Goal: Task Accomplishment & Management: Use online tool/utility

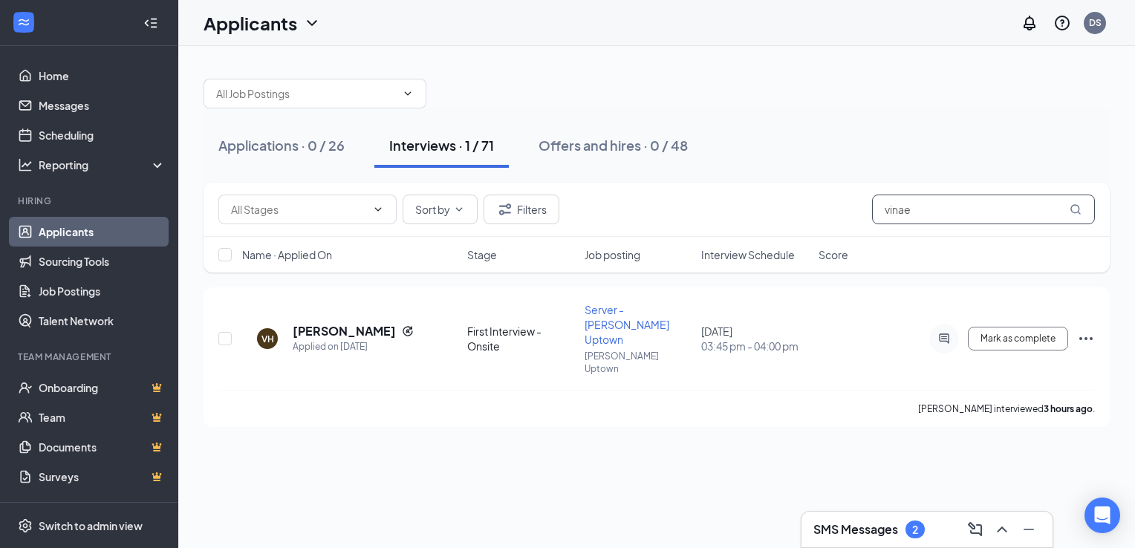
click at [918, 208] on input "vinae" at bounding box center [983, 210] width 223 height 30
type input "v"
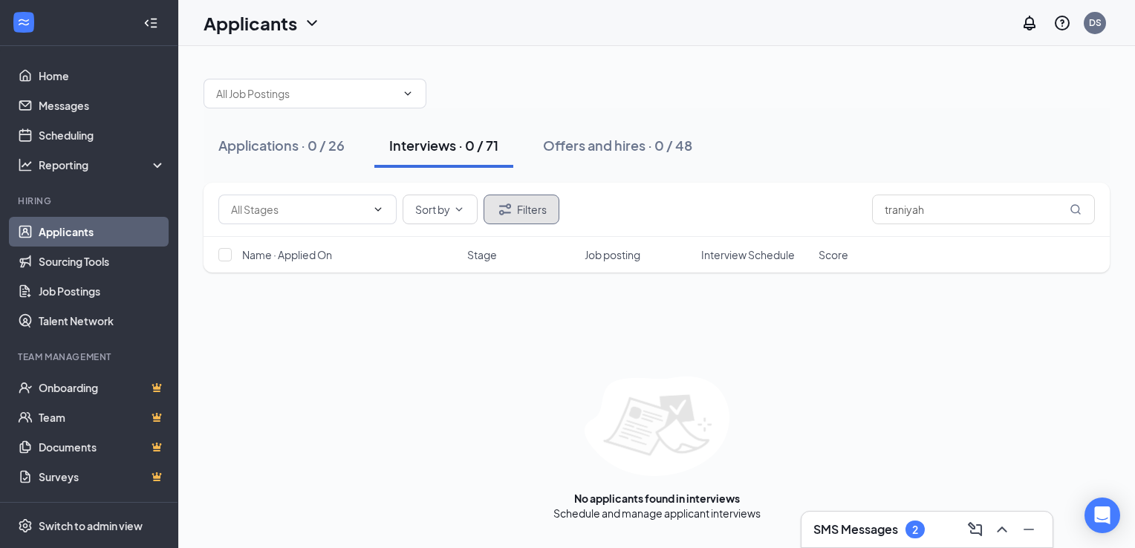
click at [521, 203] on button "Filters" at bounding box center [521, 210] width 76 height 30
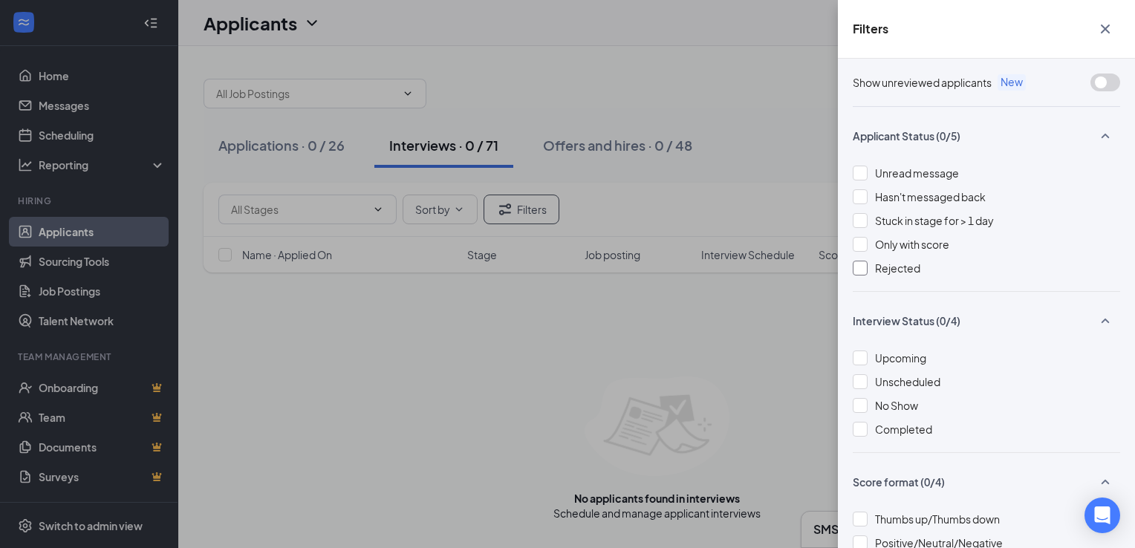
click at [864, 268] on div at bounding box center [859, 268] width 15 height 15
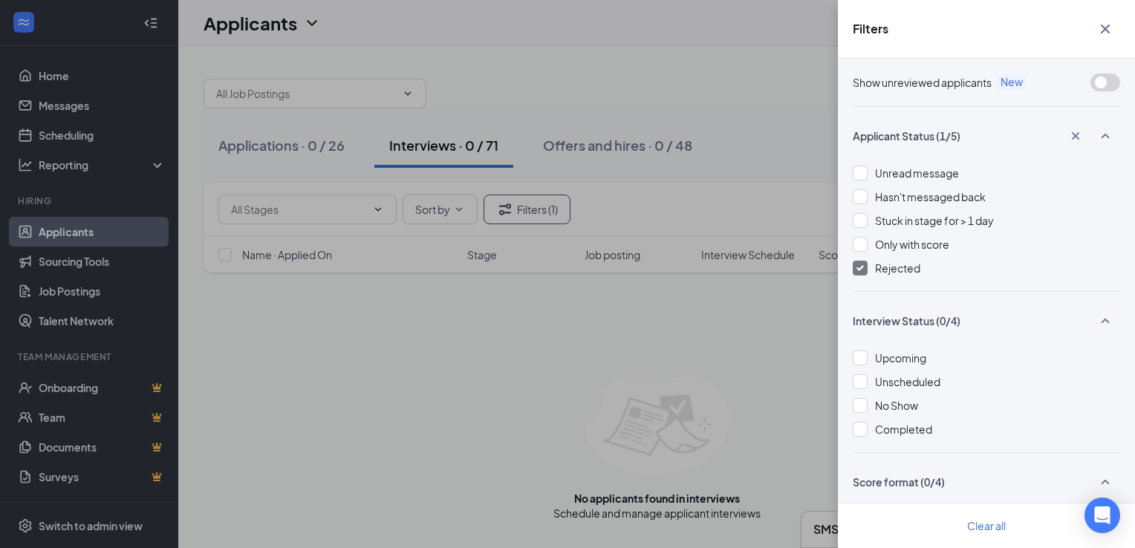
click at [597, 379] on div "Filters Show unreviewed applicants New Applicant Status (1/5) Unread message Ha…" at bounding box center [567, 274] width 1135 height 548
click at [856, 270] on img at bounding box center [859, 268] width 7 height 6
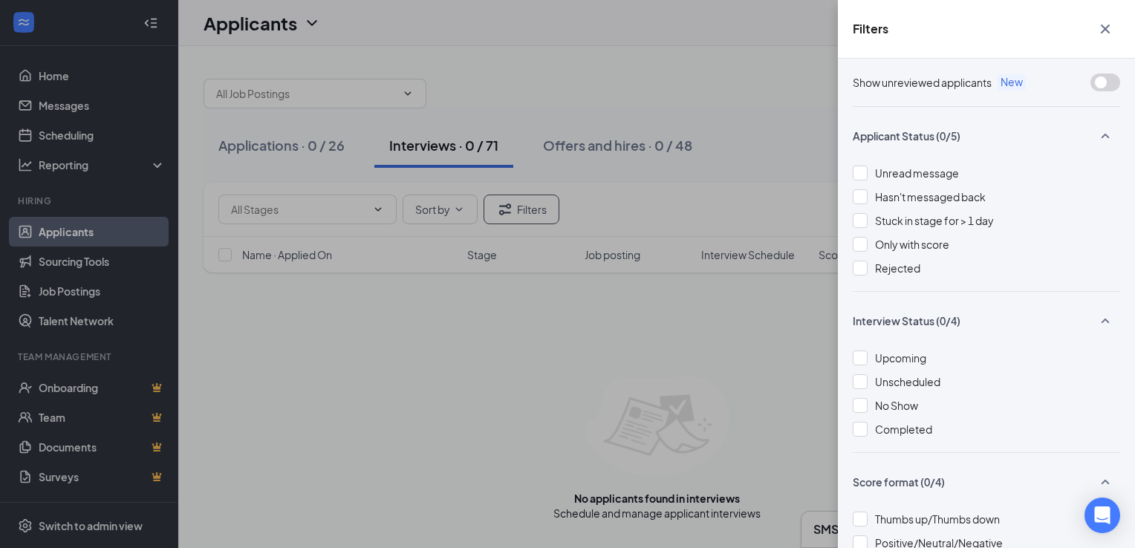
click at [766, 316] on div "Filters Show unreviewed applicants New Applicant Status (0/5) Unread message Ha…" at bounding box center [567, 274] width 1135 height 548
click at [1103, 33] on icon "Cross" at bounding box center [1105, 29] width 18 height 18
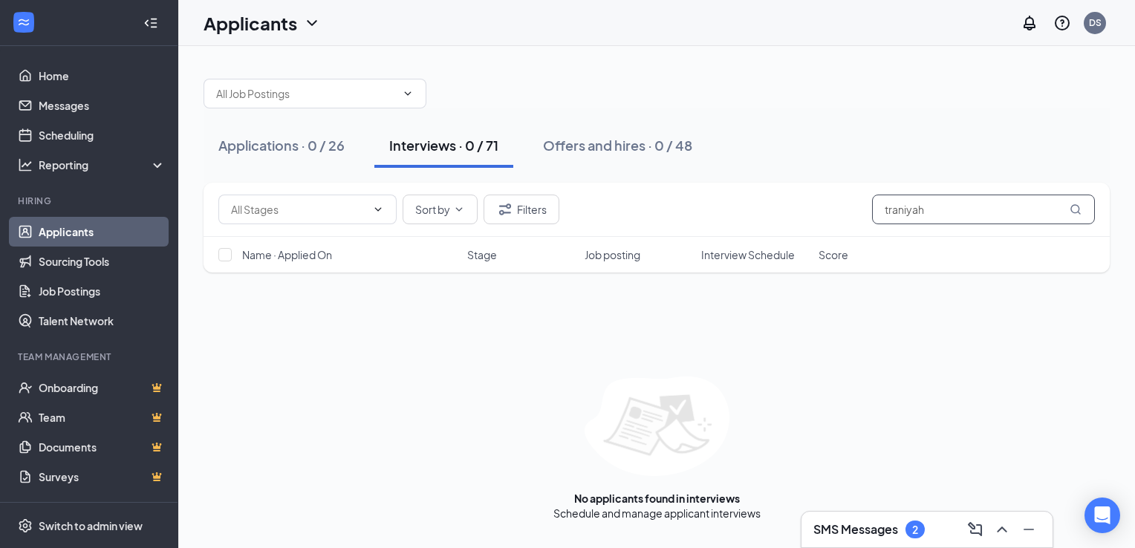
click at [942, 207] on input "traniyah" at bounding box center [983, 210] width 223 height 30
type input "t"
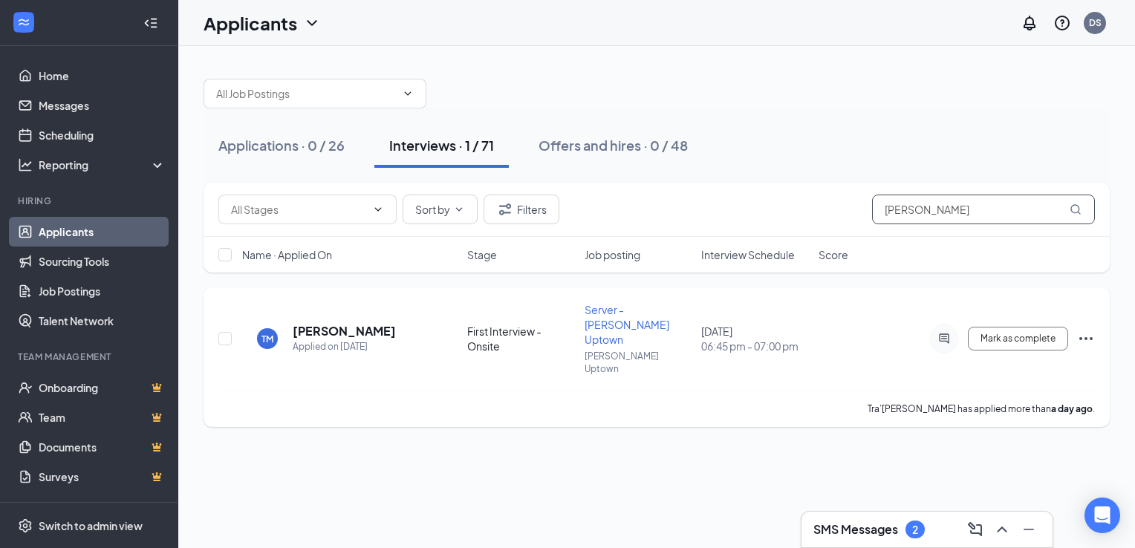
type input "[PERSON_NAME]"
click at [1077, 330] on icon "Ellipses" at bounding box center [1086, 339] width 18 height 18
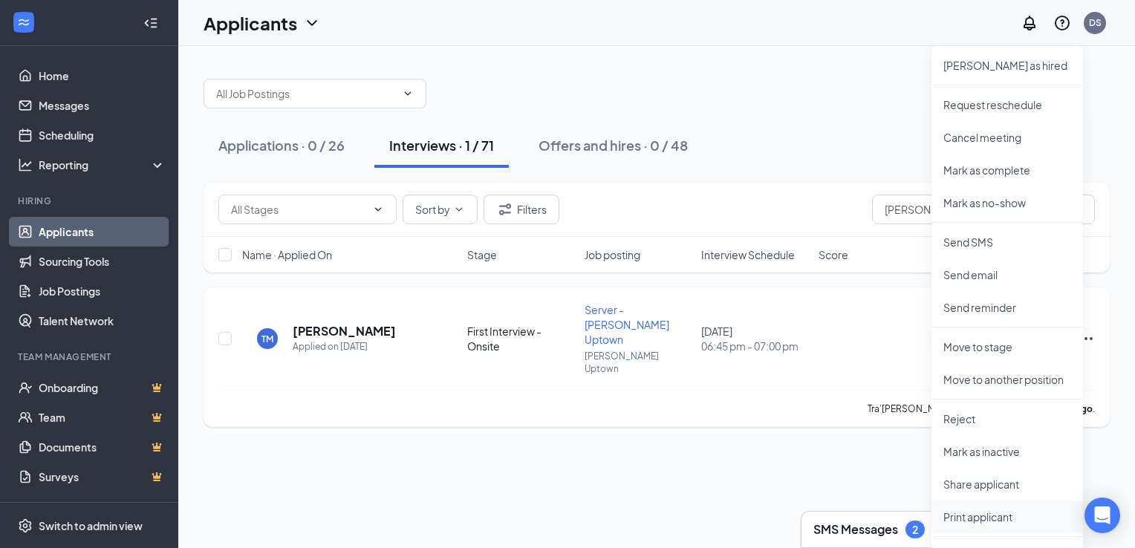
click at [956, 521] on p "Print applicant" at bounding box center [1007, 516] width 128 height 15
